Goal: Check status: Check status

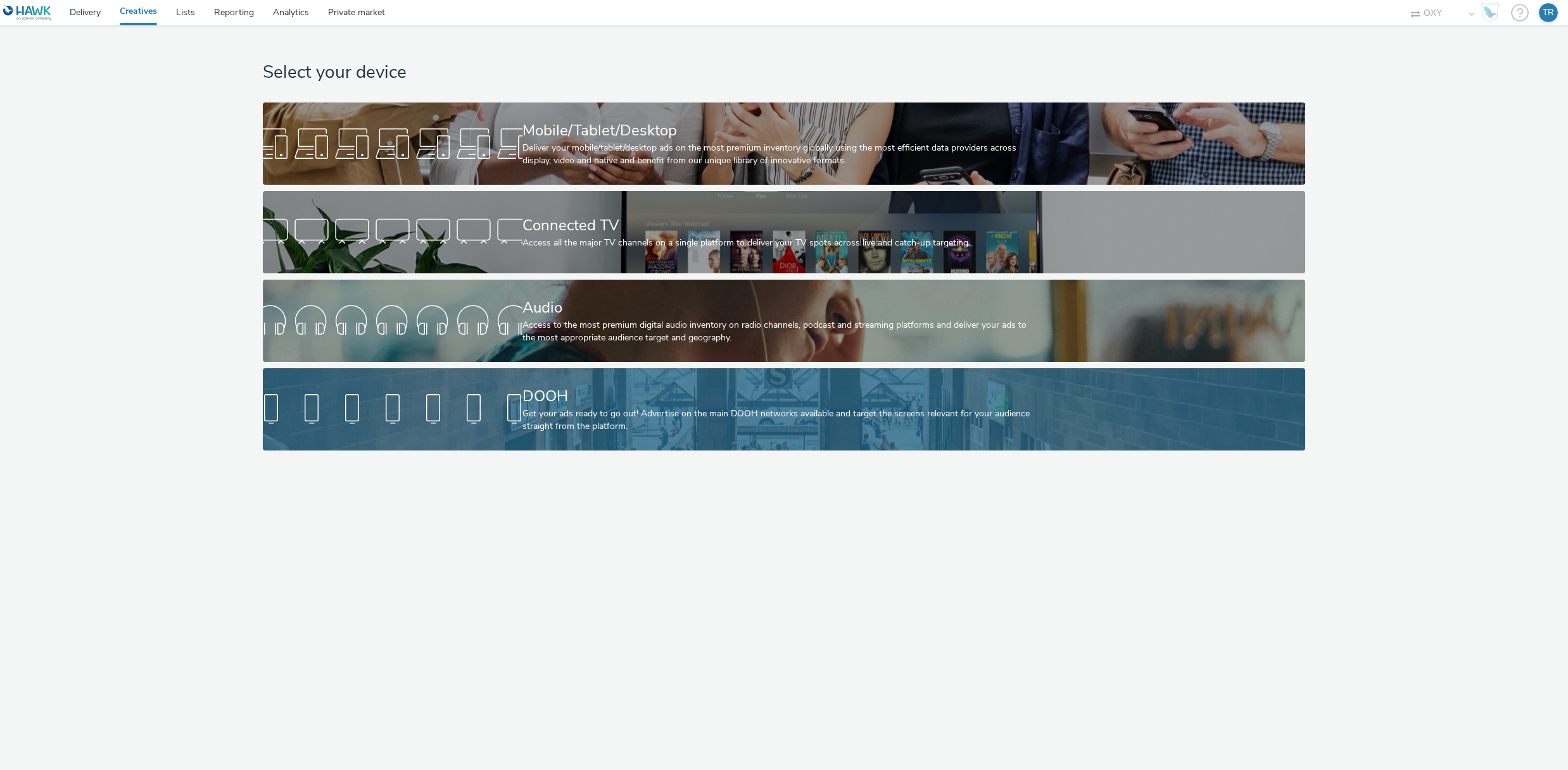
click at [704, 398] on div "DOOH" at bounding box center [781, 396] width 519 height 22
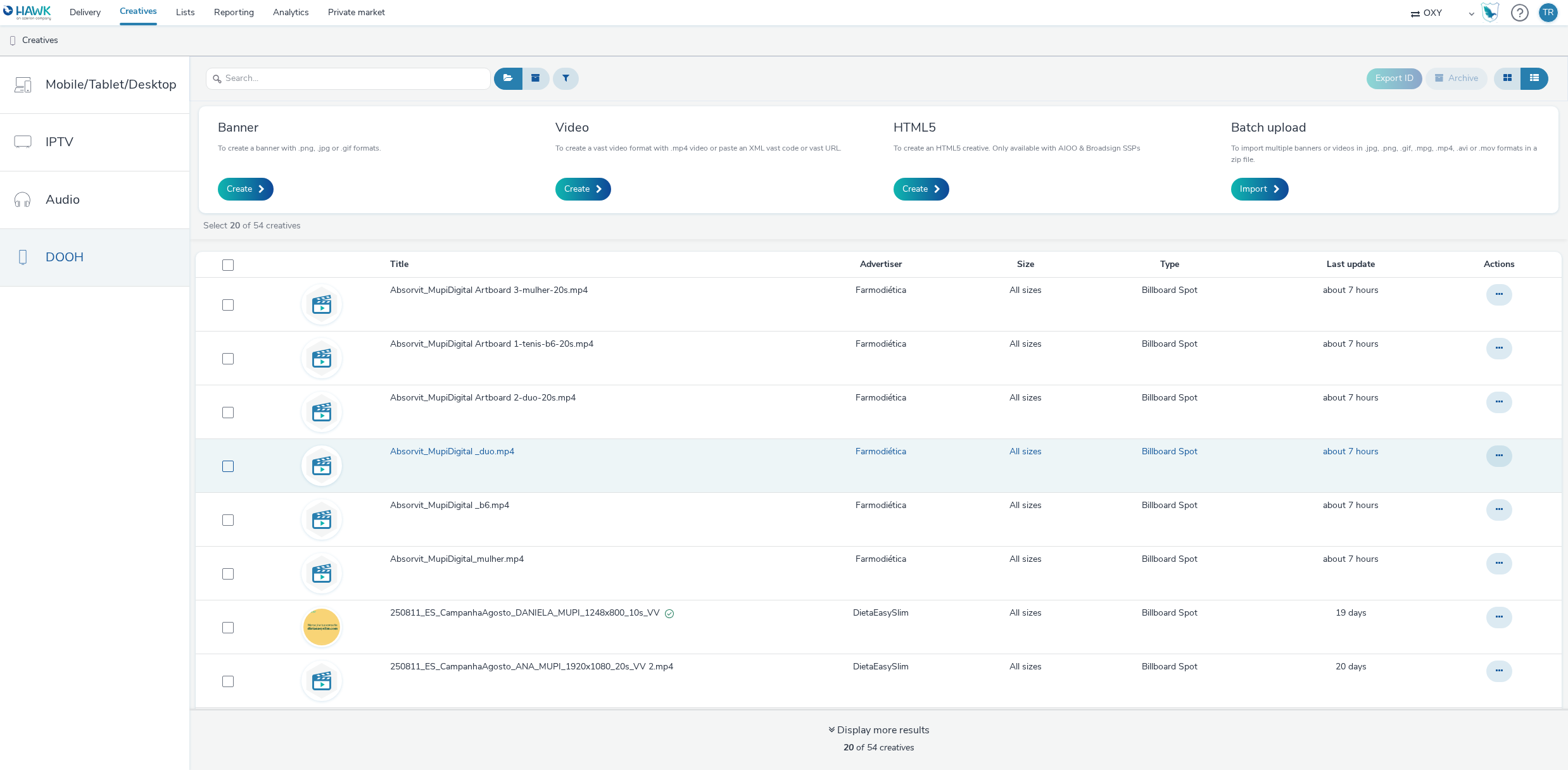
click at [227, 466] on span at bounding box center [228, 467] width 11 height 11
checkbox input "true"
click at [482, 451] on span "Absorvit_MupiDigital _duo.mp4" at bounding box center [455, 452] width 129 height 13
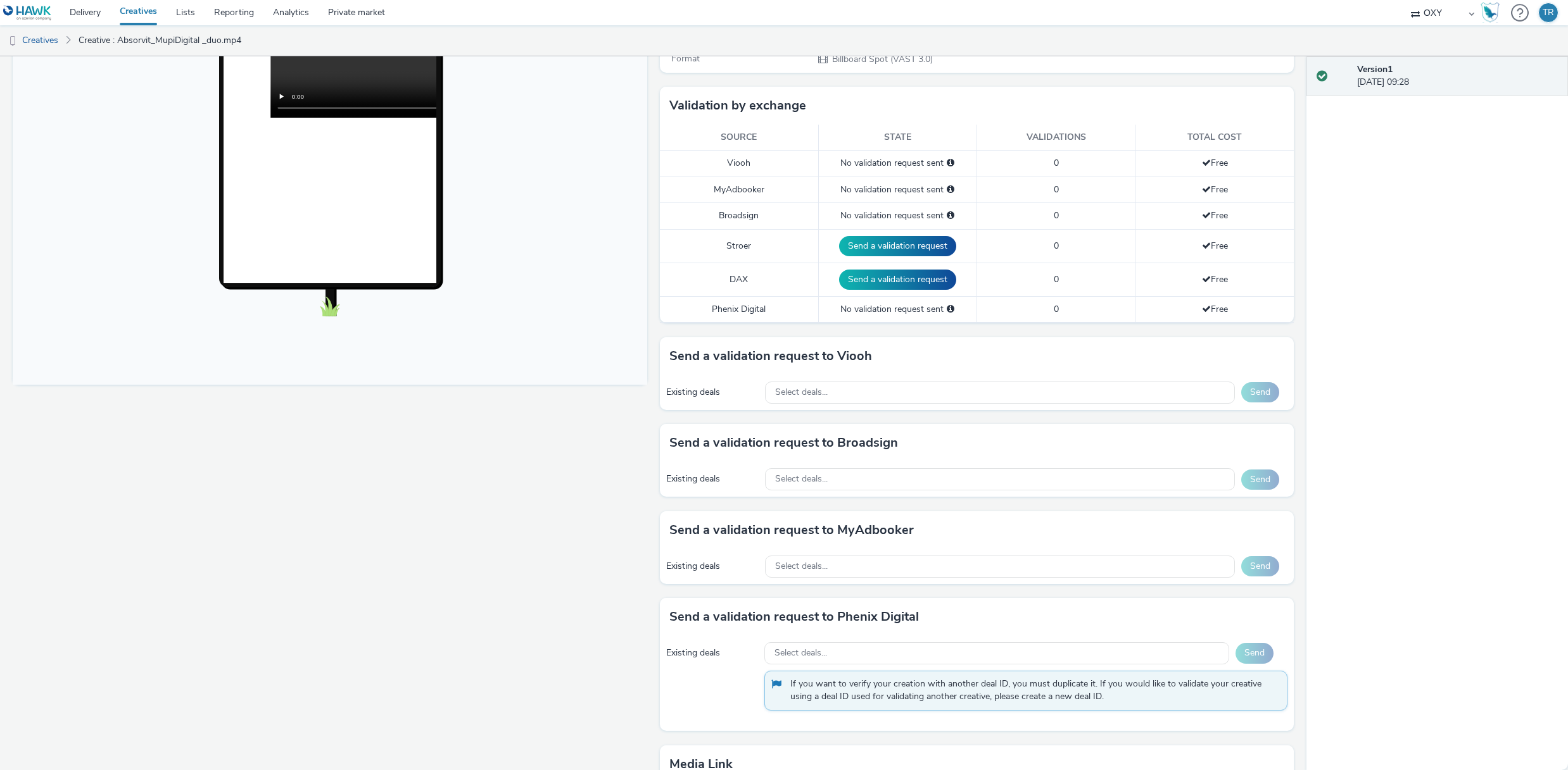
scroll to position [331, 0]
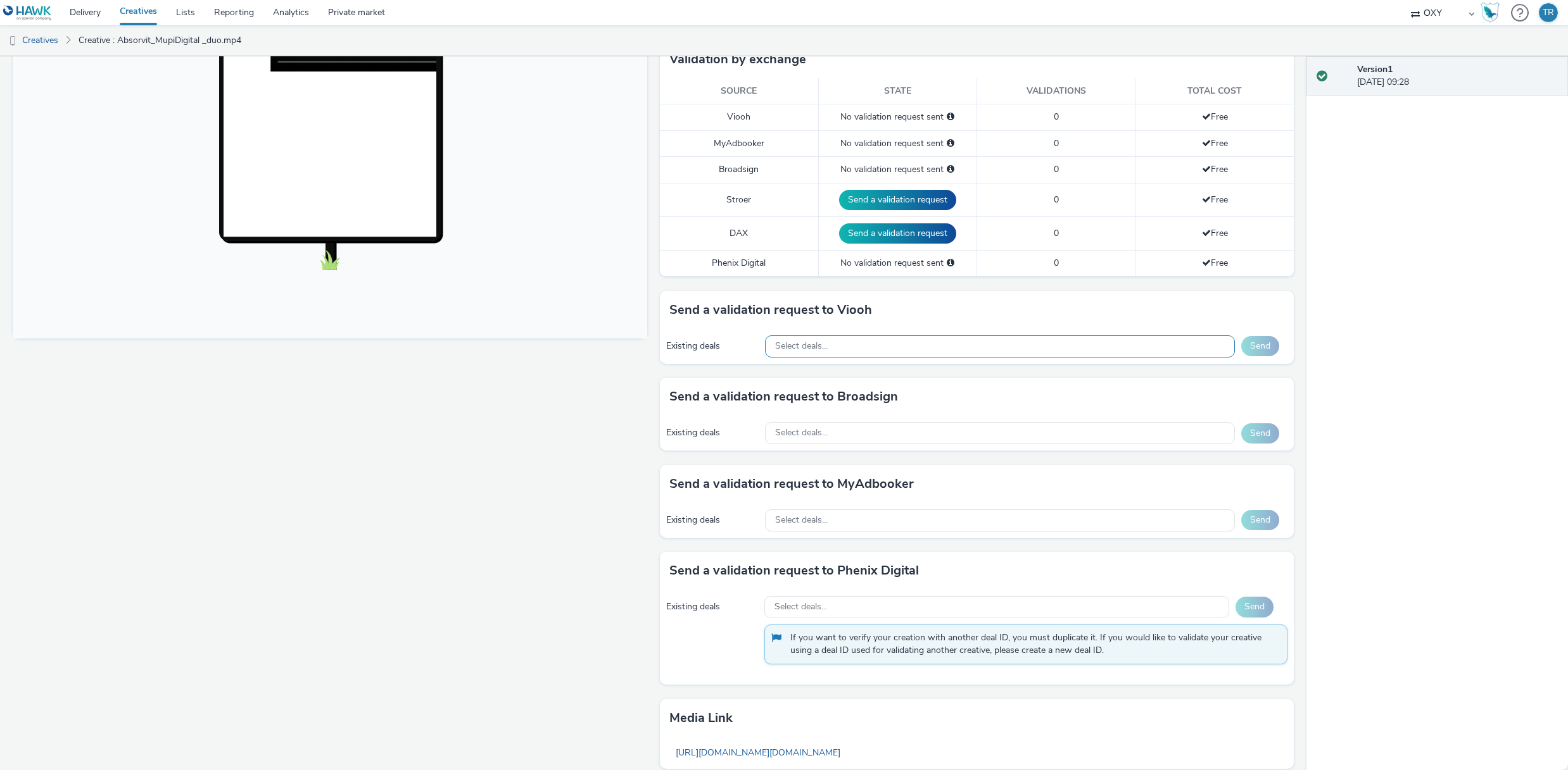
click at [915, 340] on div "Select deals..." at bounding box center [999, 346] width 470 height 22
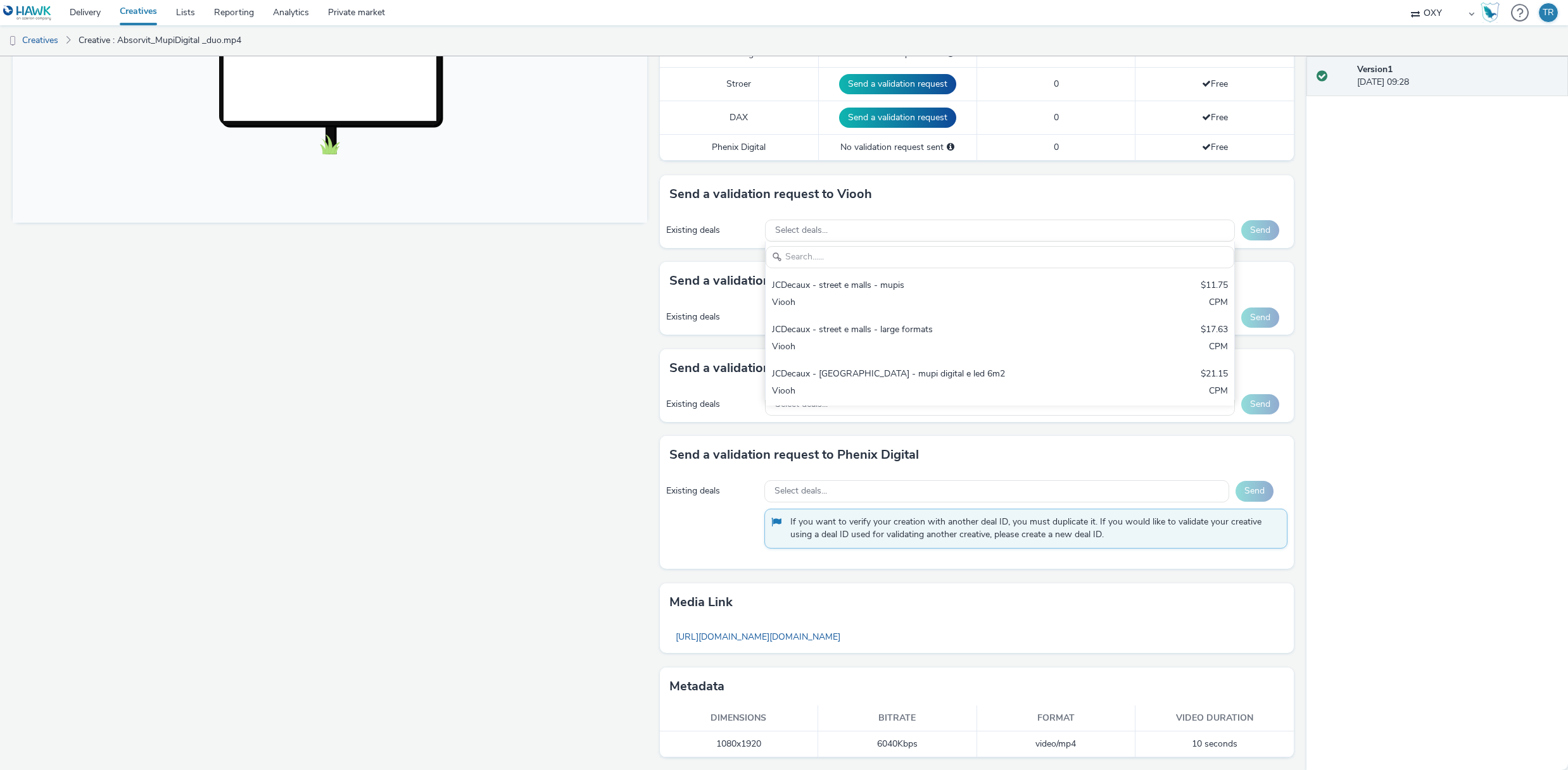
scroll to position [451, 0]
drag, startPoint x: 689, startPoint y: 341, endPoint x: 721, endPoint y: 328, distance: 34.5
click at [689, 340] on div "Send a validation request to Broadsign Existing deals Select deals... Send" at bounding box center [977, 303] width 635 height 87
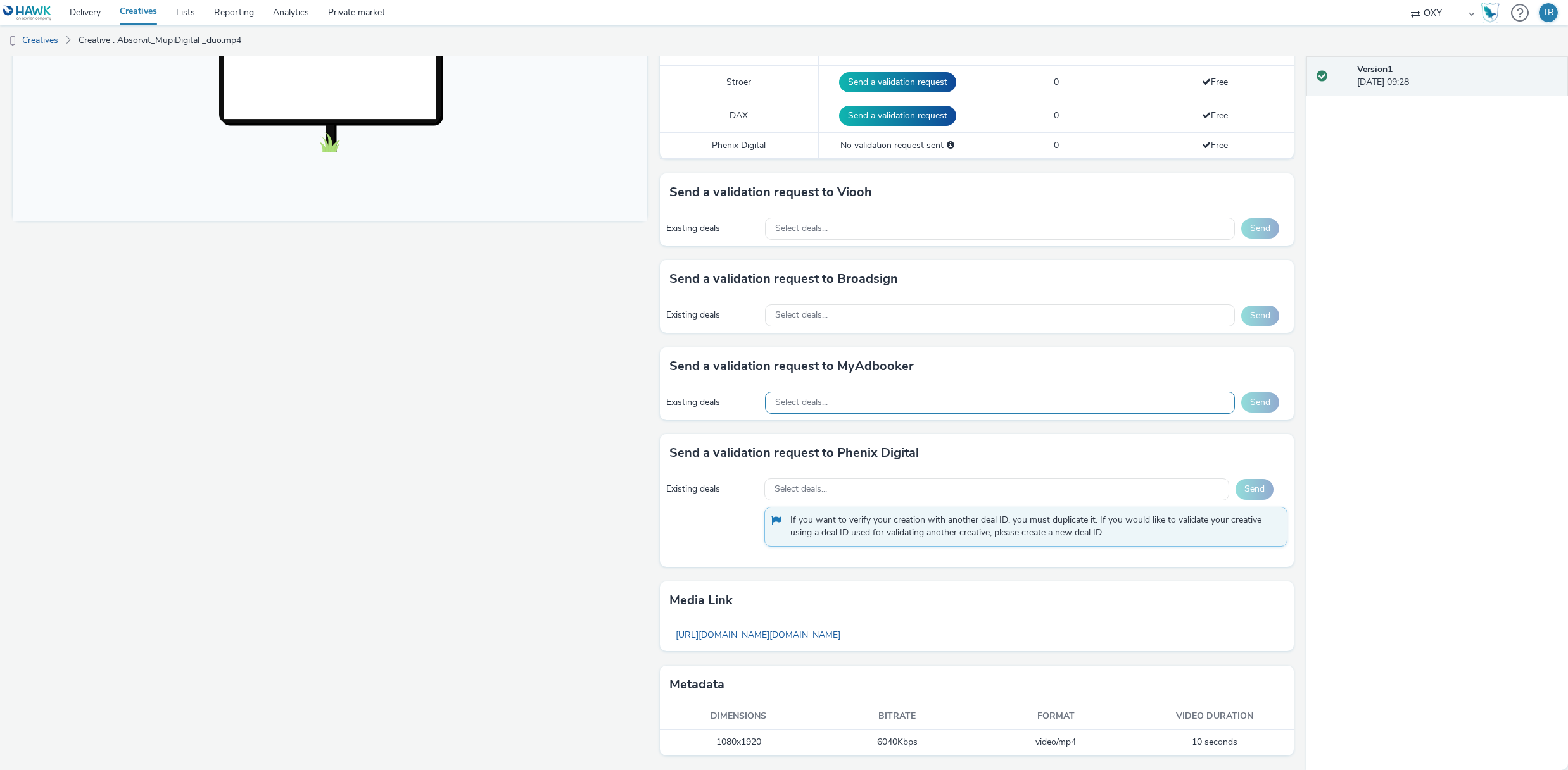
click at [835, 400] on div "Select deals..." at bounding box center [999, 402] width 470 height 22
click at [724, 479] on div "Existing deals Select deals... Send If you want to verify your creation with an…" at bounding box center [977, 520] width 635 height 95
click at [808, 491] on span "Select deals..." at bounding box center [800, 489] width 52 height 11
drag, startPoint x: 714, startPoint y: 531, endPoint x: 731, endPoint y: 538, distance: 18.4
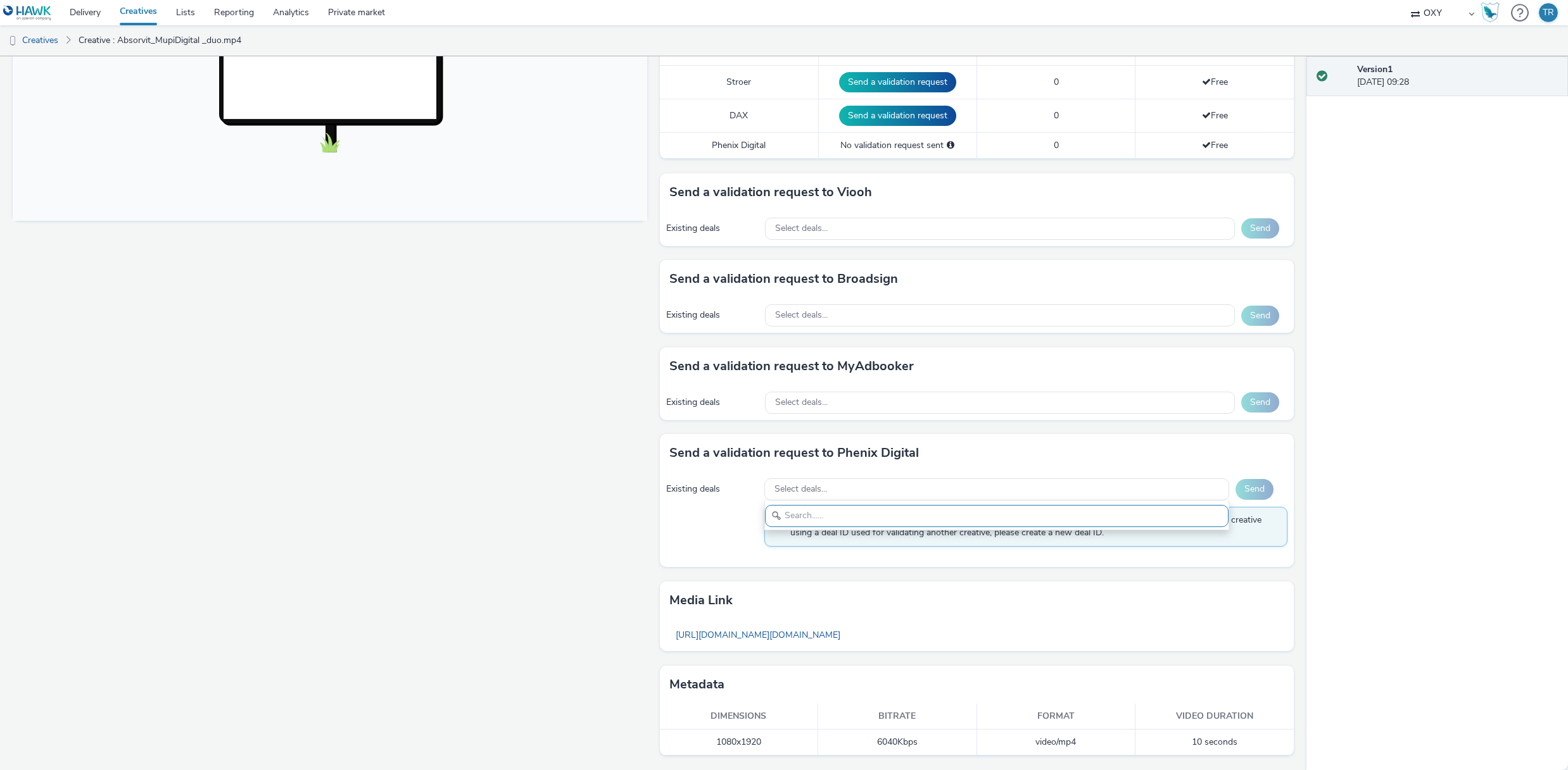
click at [714, 531] on div "Existing deals Select deals... Send If you want to verify your creation with an…" at bounding box center [977, 520] width 635 height 95
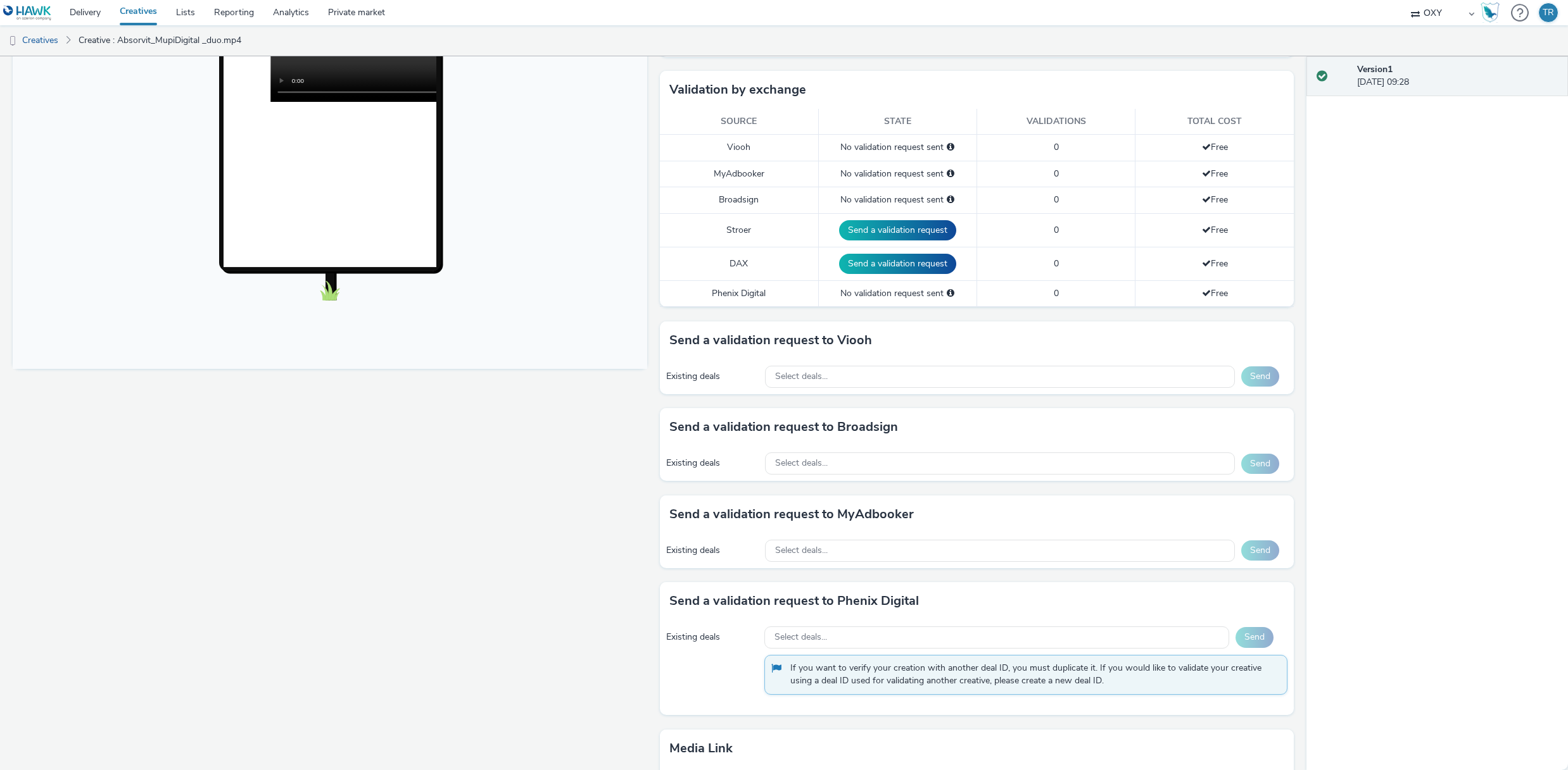
scroll to position [291, 0]
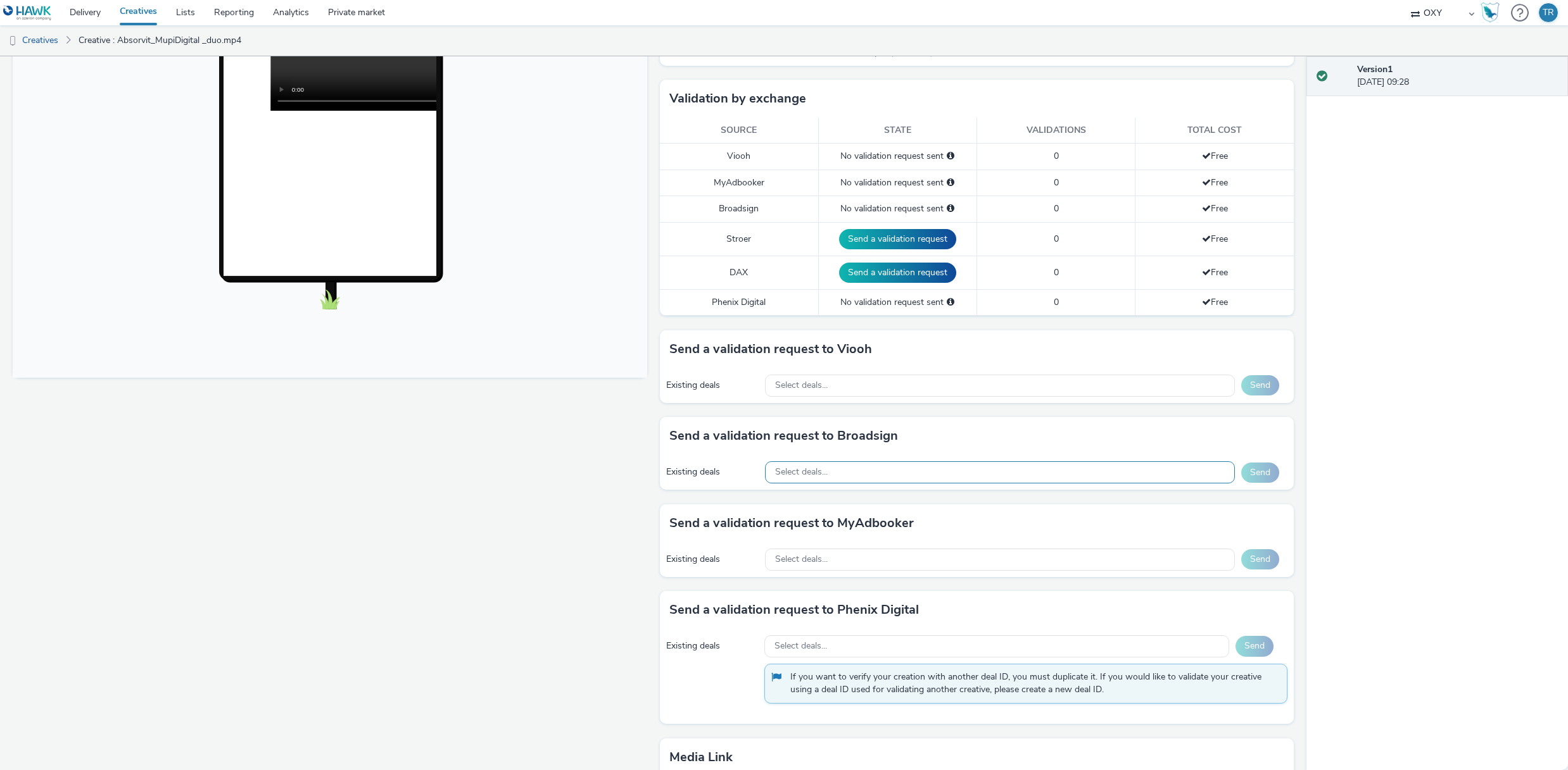
click at [1092, 479] on div "Select deals..." at bounding box center [999, 472] width 470 height 22
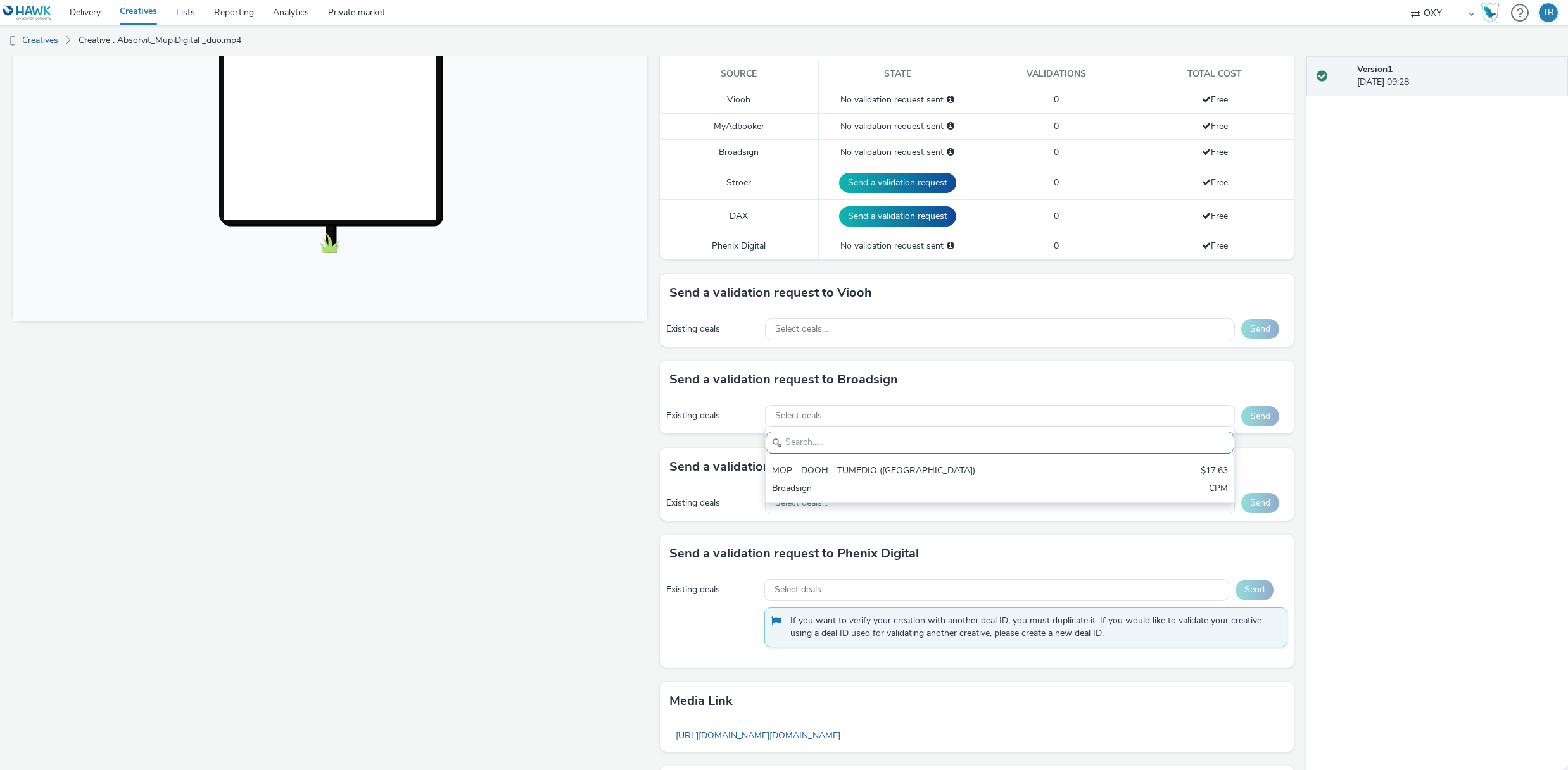
scroll to position [350, 0]
click at [834, 328] on div "Select deals..." at bounding box center [999, 326] width 470 height 22
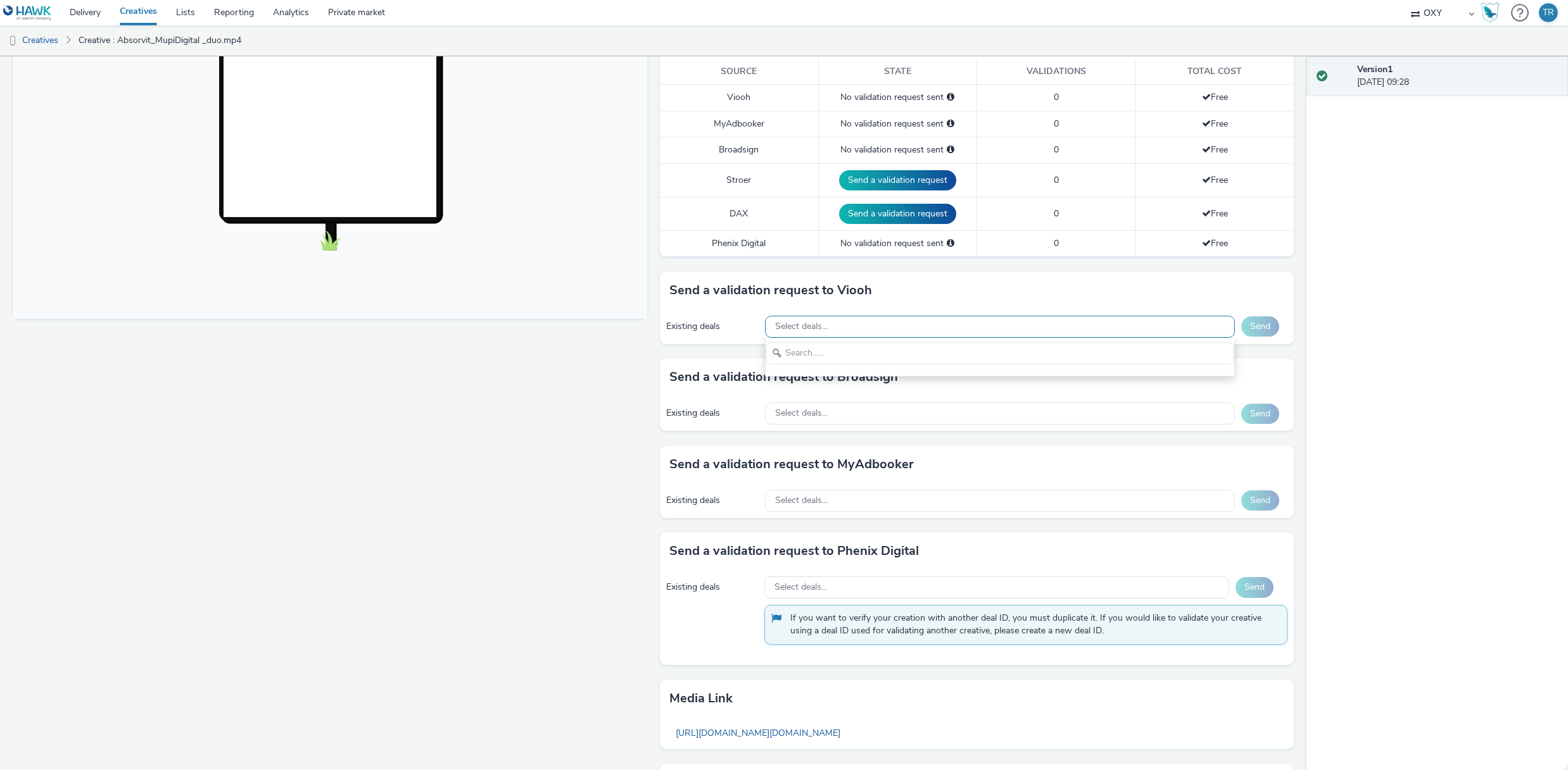
scroll to position [0, 0]
click at [1380, 429] on div "Version 1 [DATE] 09:28" at bounding box center [1437, 414] width 262 height 714
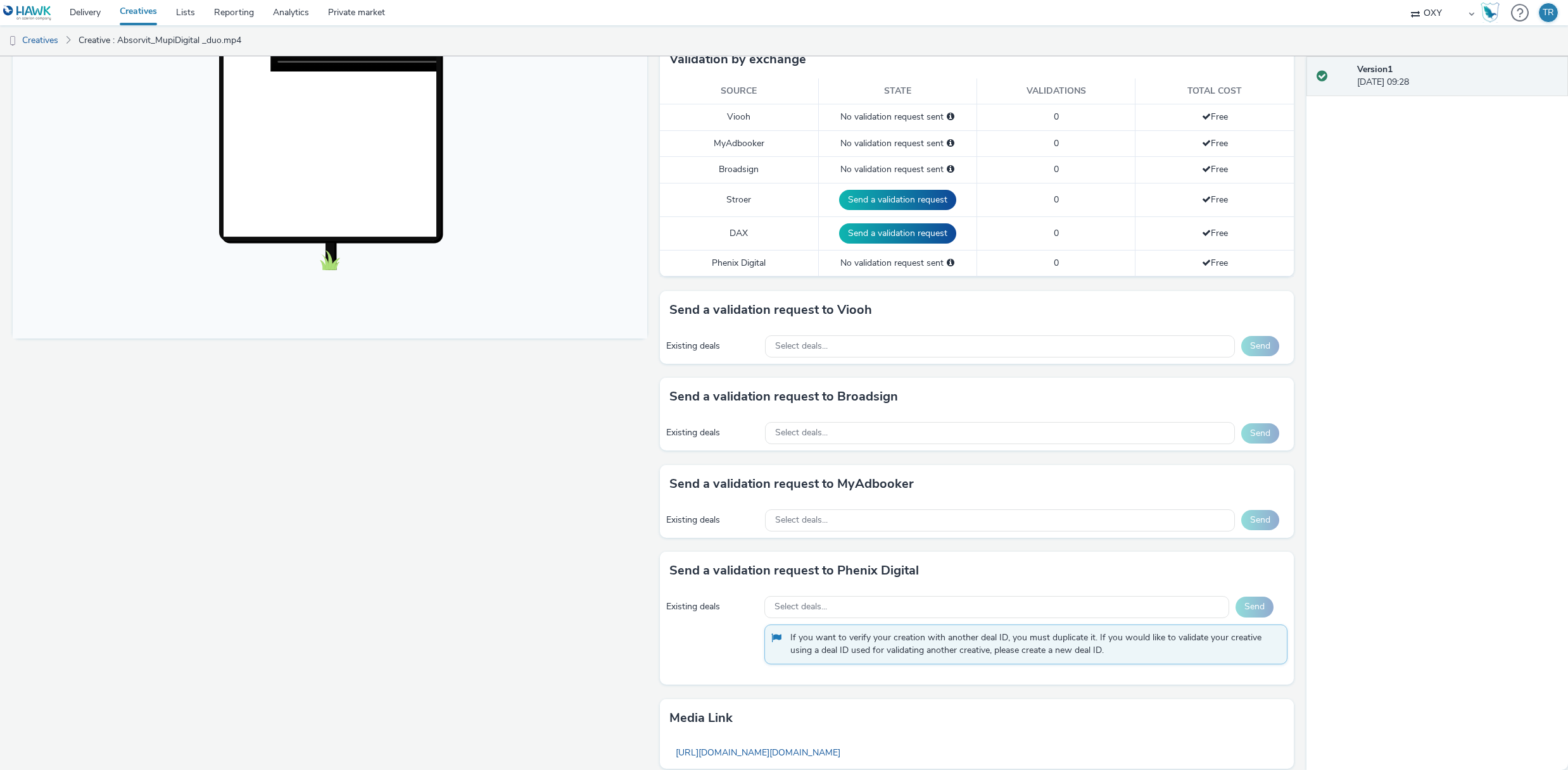
scroll to position [329, 0]
click at [810, 613] on span "Select deals..." at bounding box center [800, 608] width 52 height 11
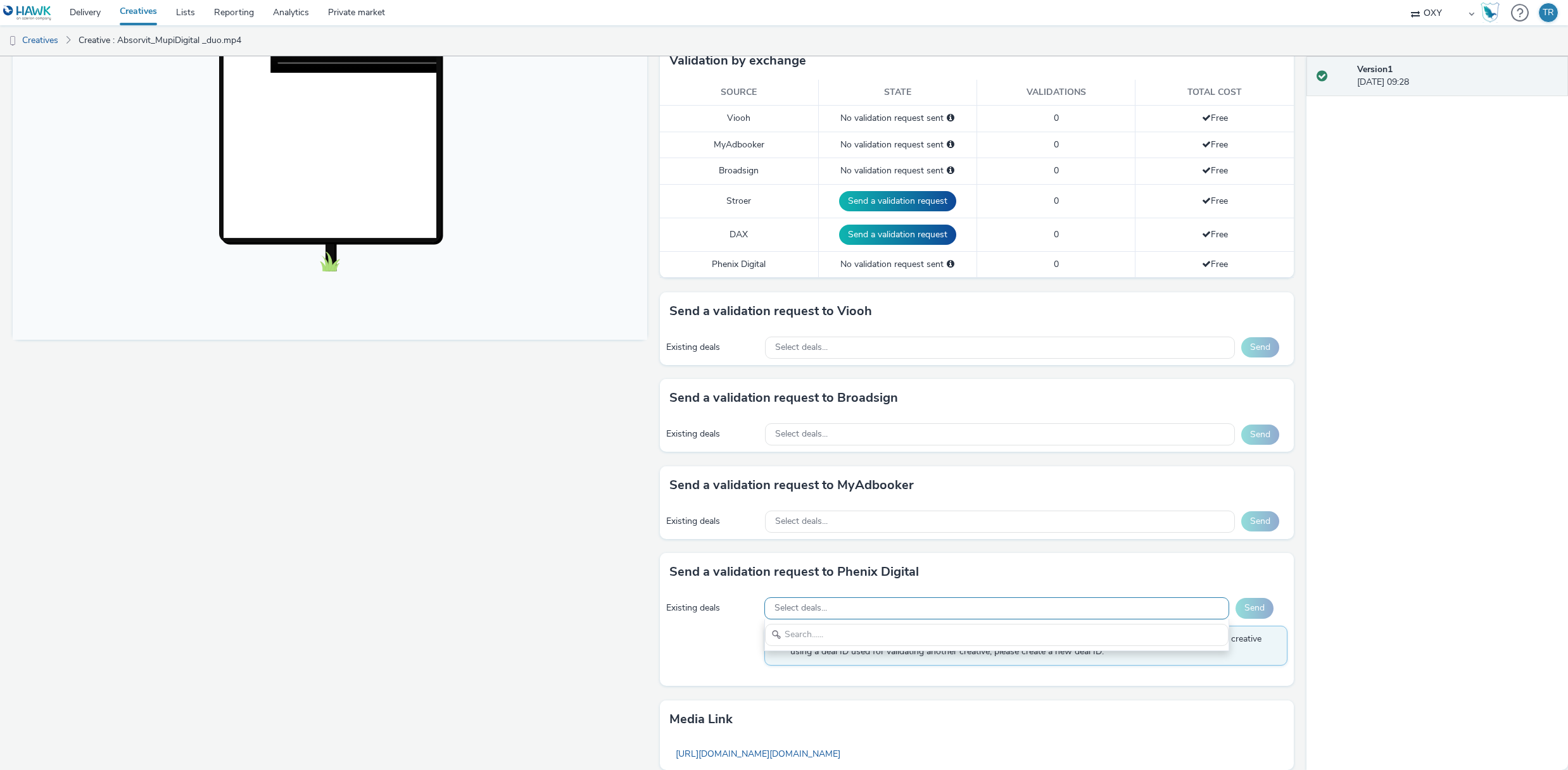
scroll to position [0, 0]
click at [1412, 634] on div "Version 1 [DATE] 09:28" at bounding box center [1437, 414] width 262 height 714
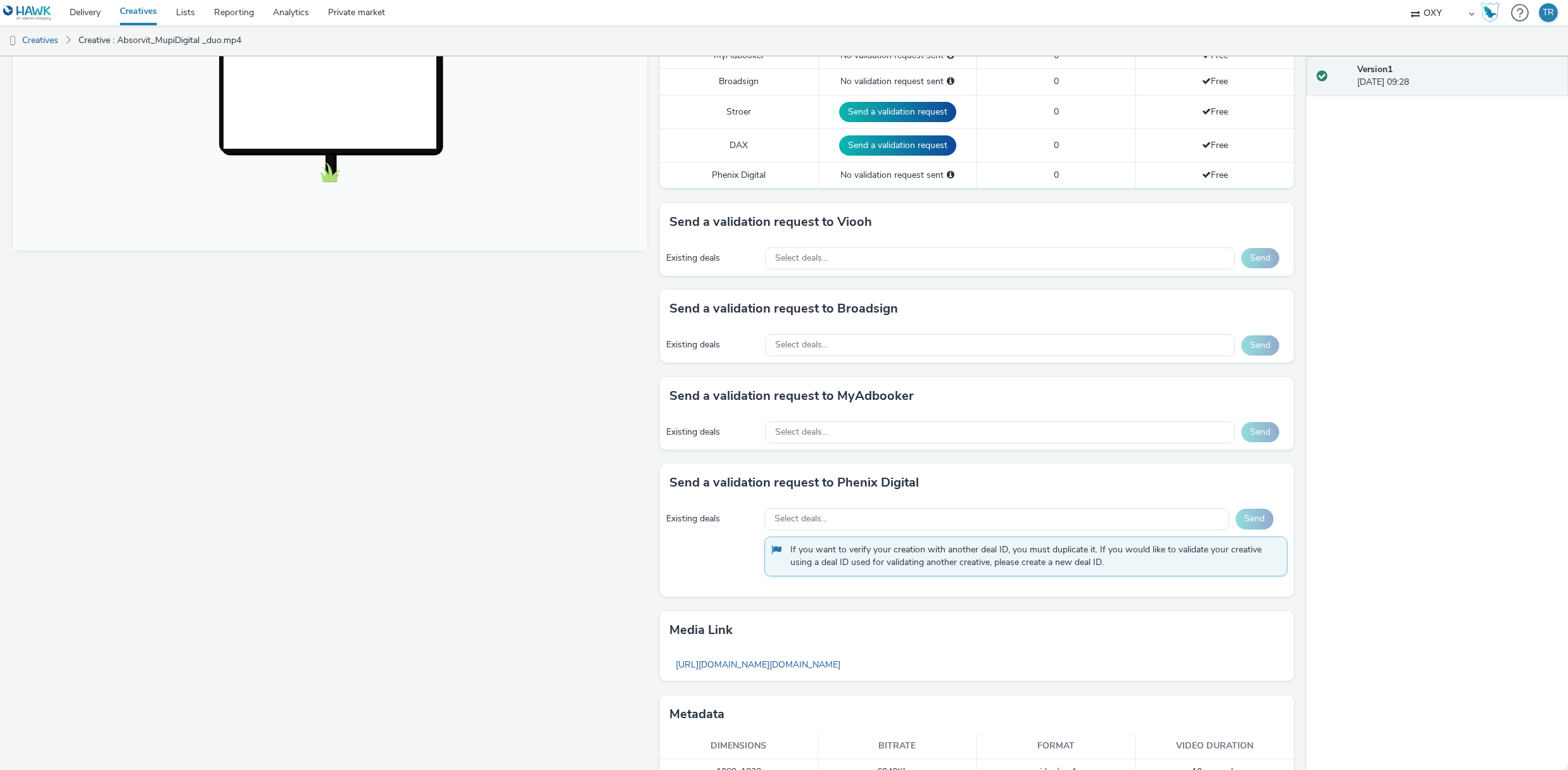
scroll to position [451, 0]
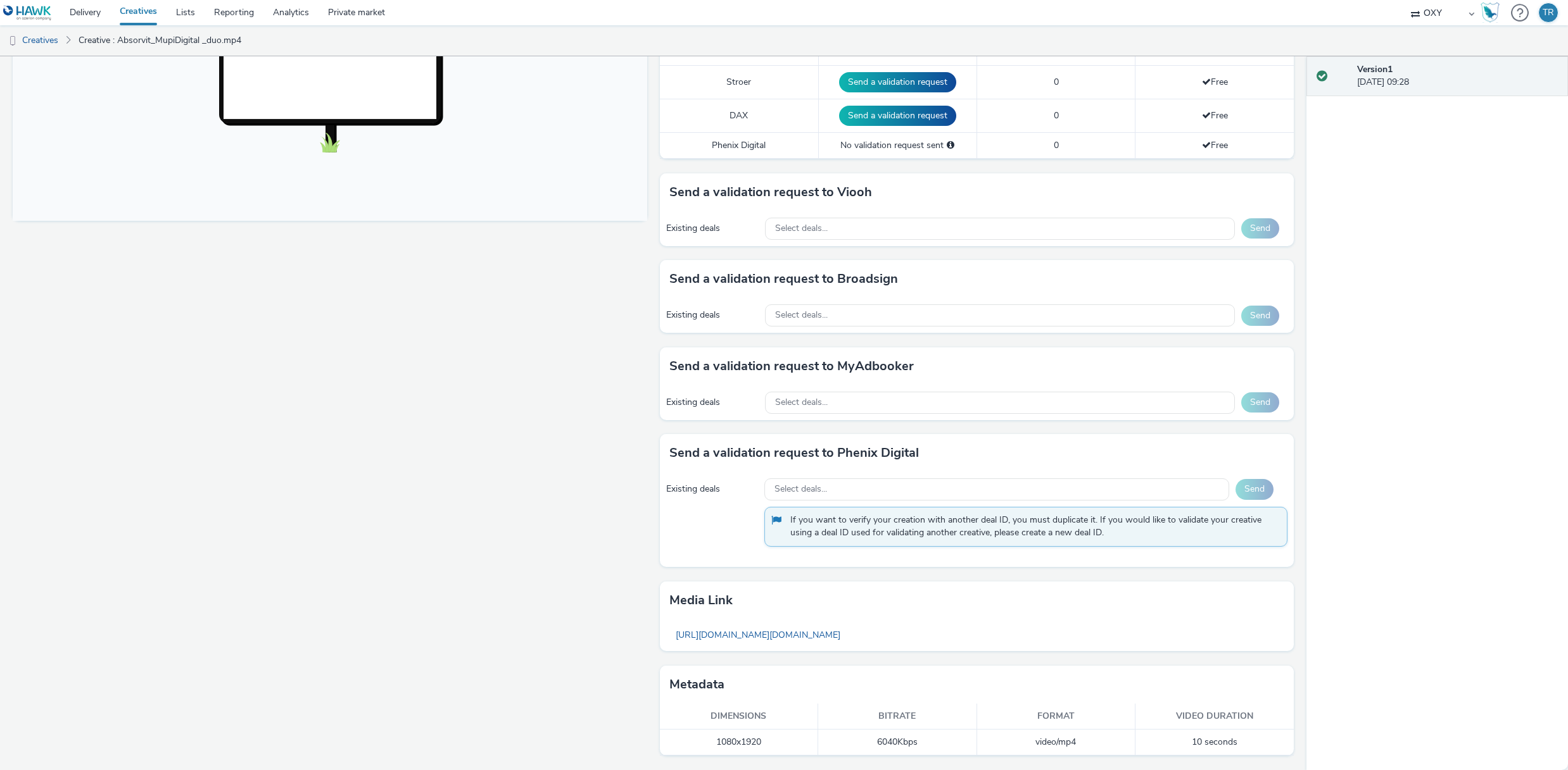
click at [1217, 715] on th "Video duration" at bounding box center [1214, 717] width 159 height 26
click at [1458, 624] on div "Version 1 [DATE] 09:28" at bounding box center [1437, 414] width 262 height 714
click at [846, 634] on link "[URL][DOMAIN_NAME][DOMAIN_NAME]" at bounding box center [757, 635] width 177 height 24
